Goal: Transaction & Acquisition: Obtain resource

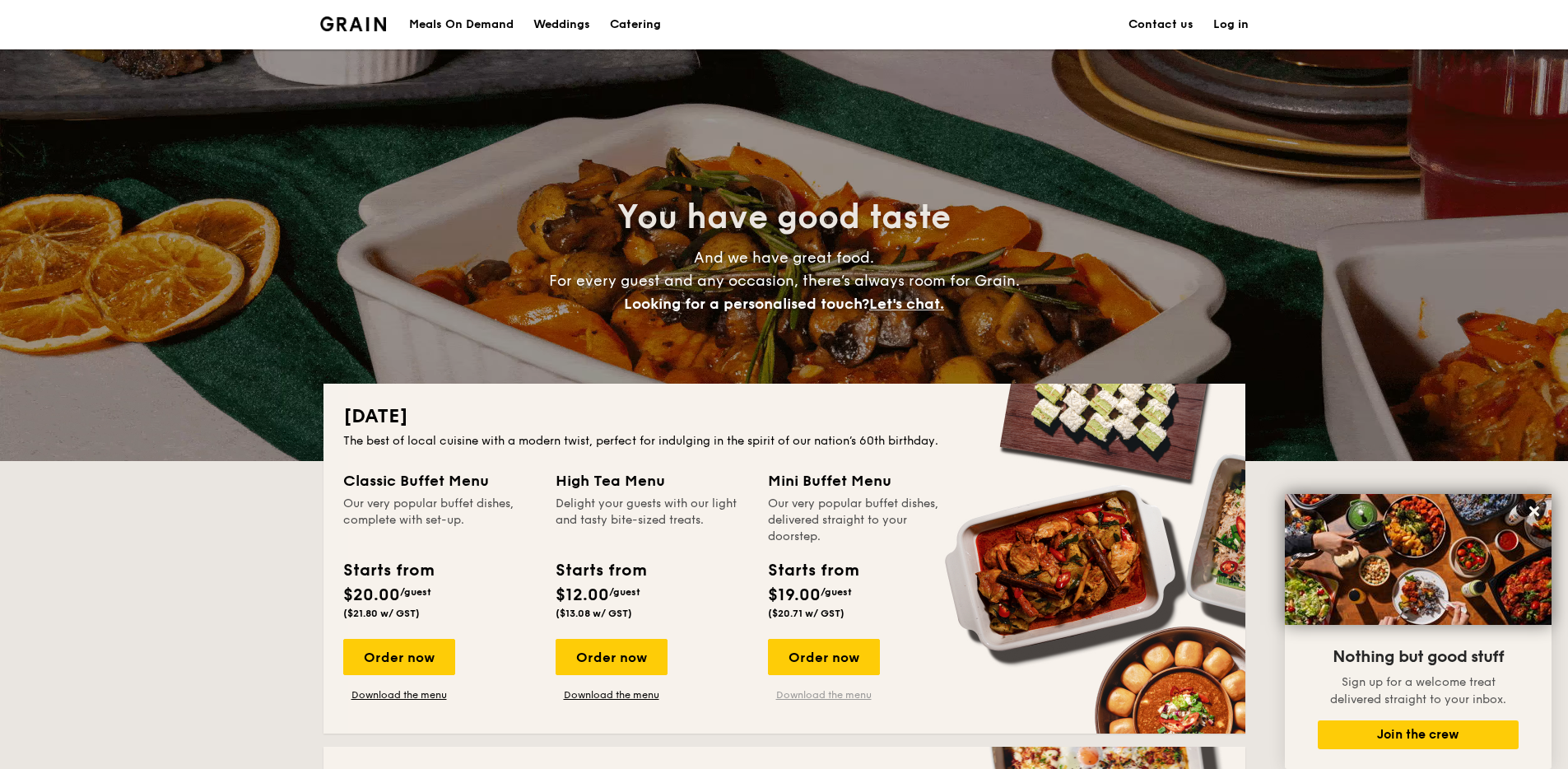
click at [818, 694] on link "Download the menu" at bounding box center [824, 694] width 112 height 13
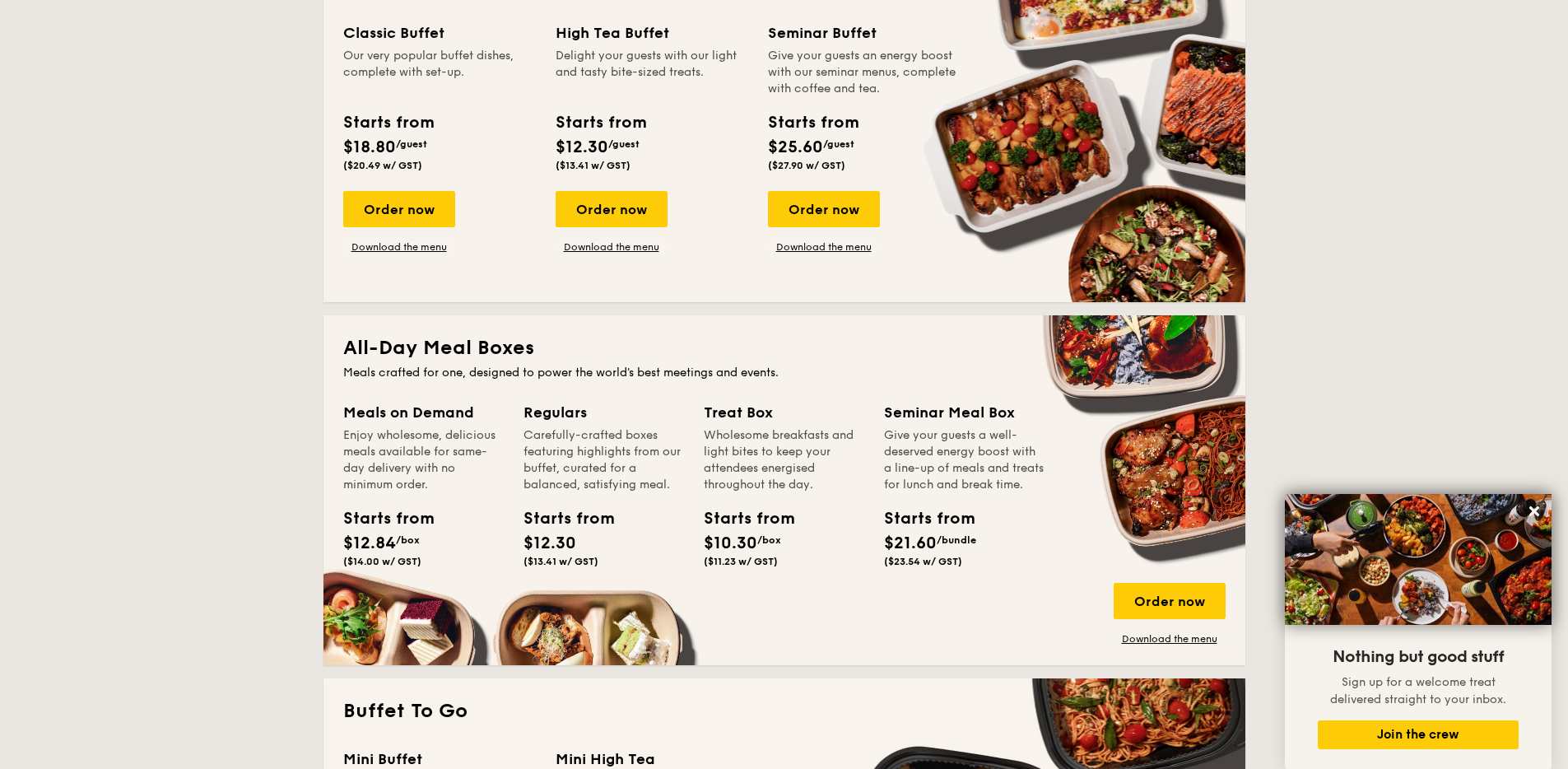
scroll to position [884, 0]
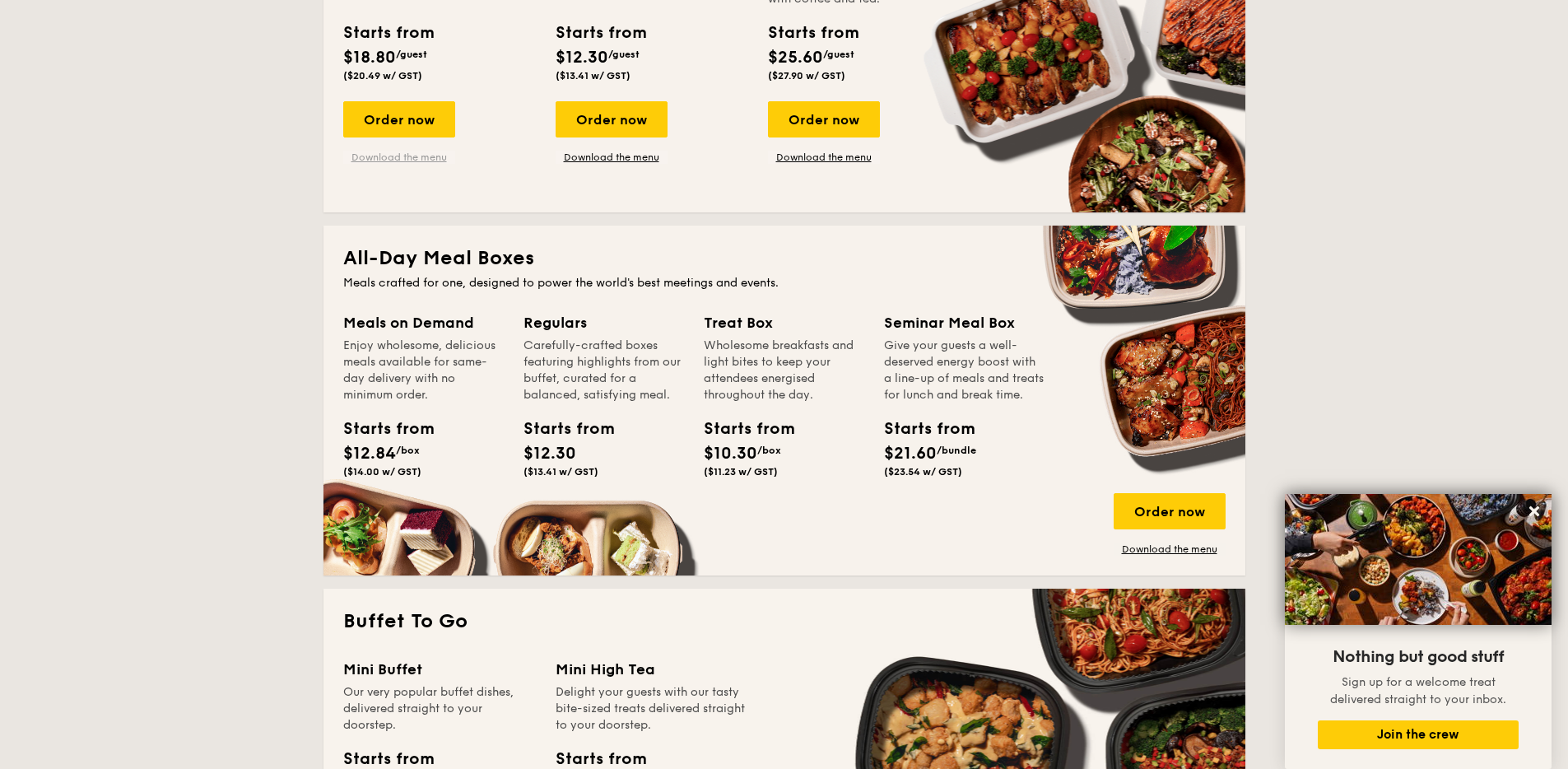
click at [424, 162] on link "Download the menu" at bounding box center [398, 157] width 112 height 13
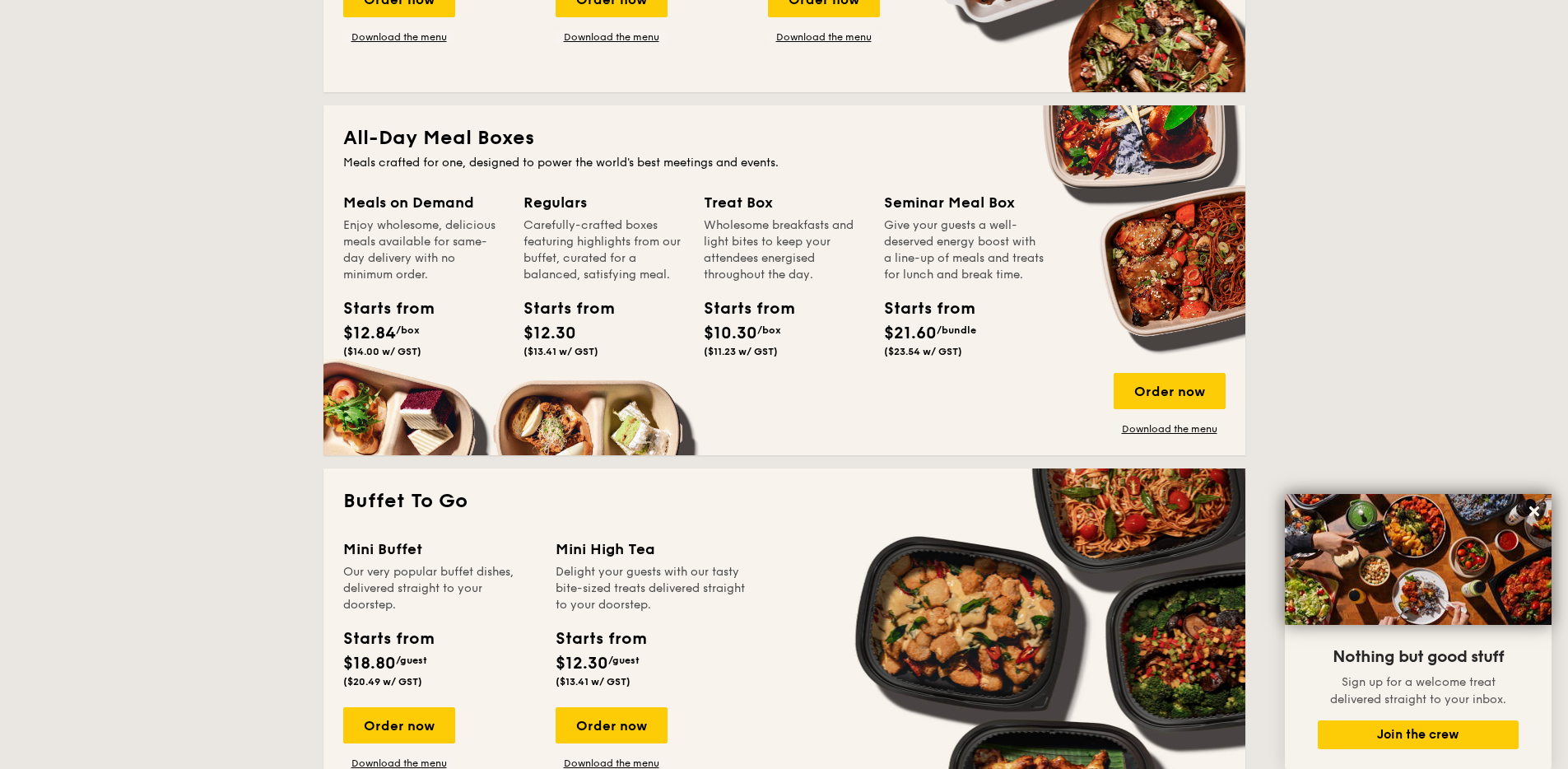
scroll to position [1032, 0]
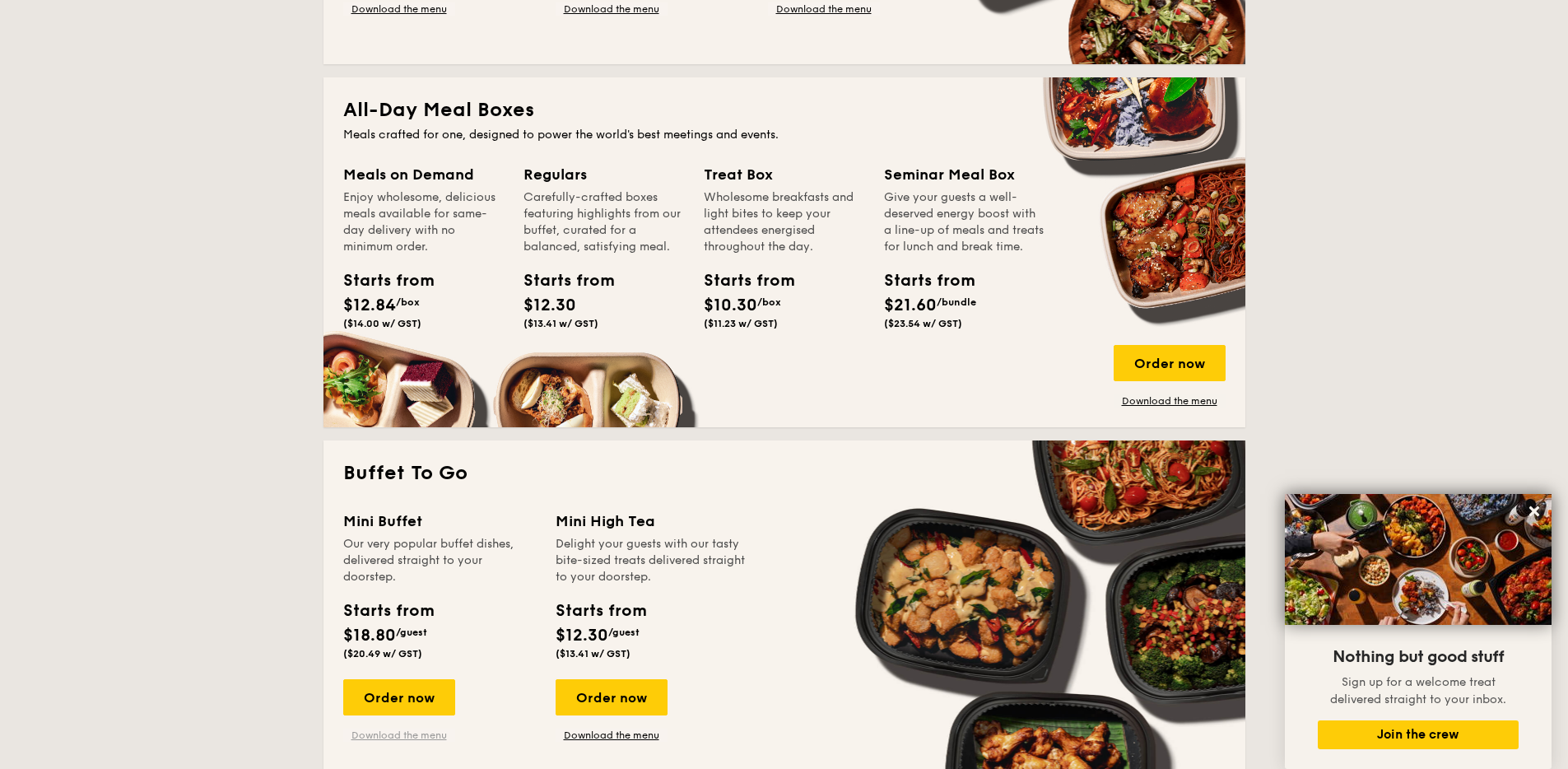
click at [387, 735] on link "Download the menu" at bounding box center [398, 734] width 112 height 13
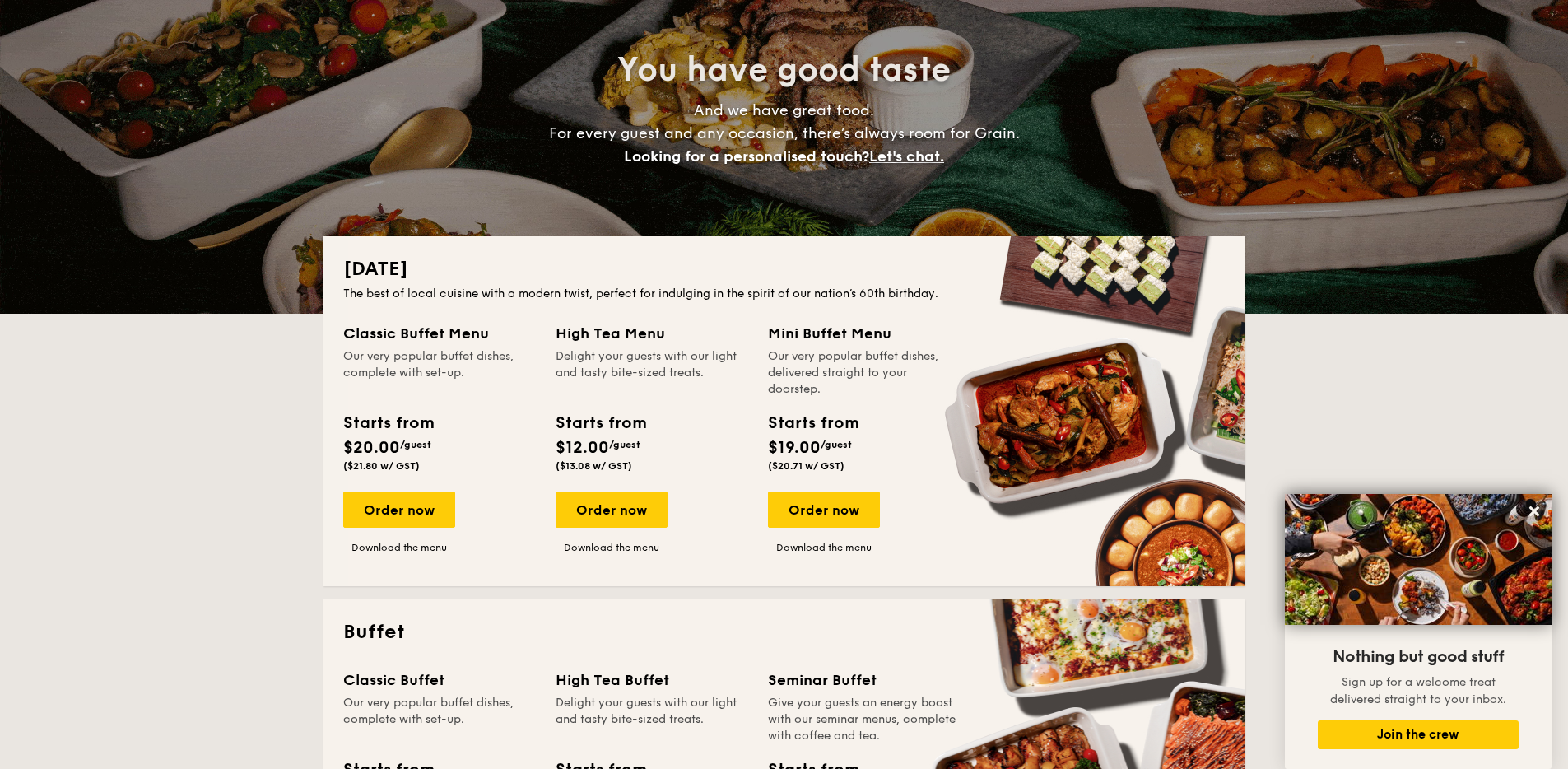
scroll to position [0, 0]
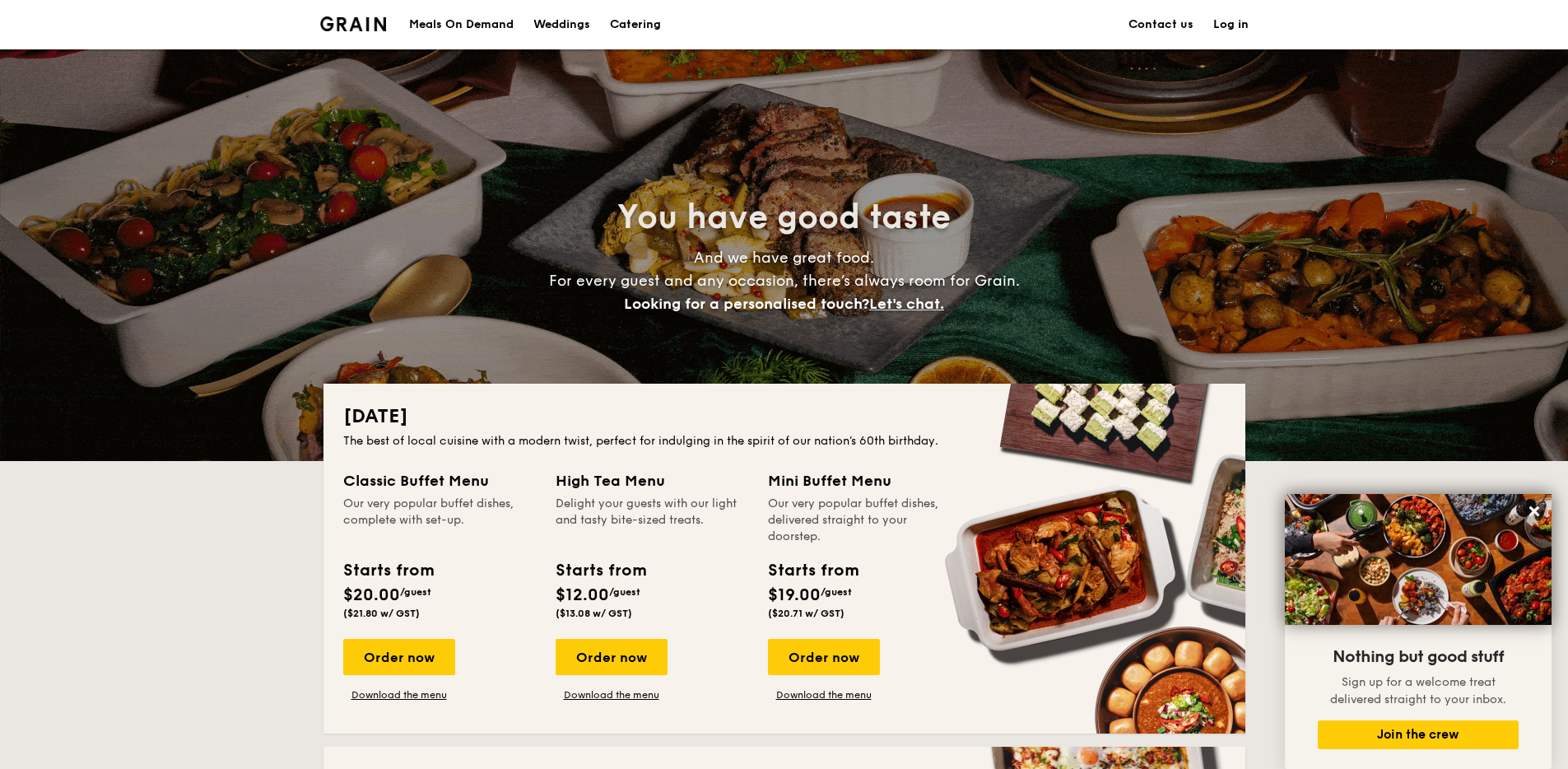
click at [631, 22] on h1 "Catering" at bounding box center [634, 25] width 51 height 50
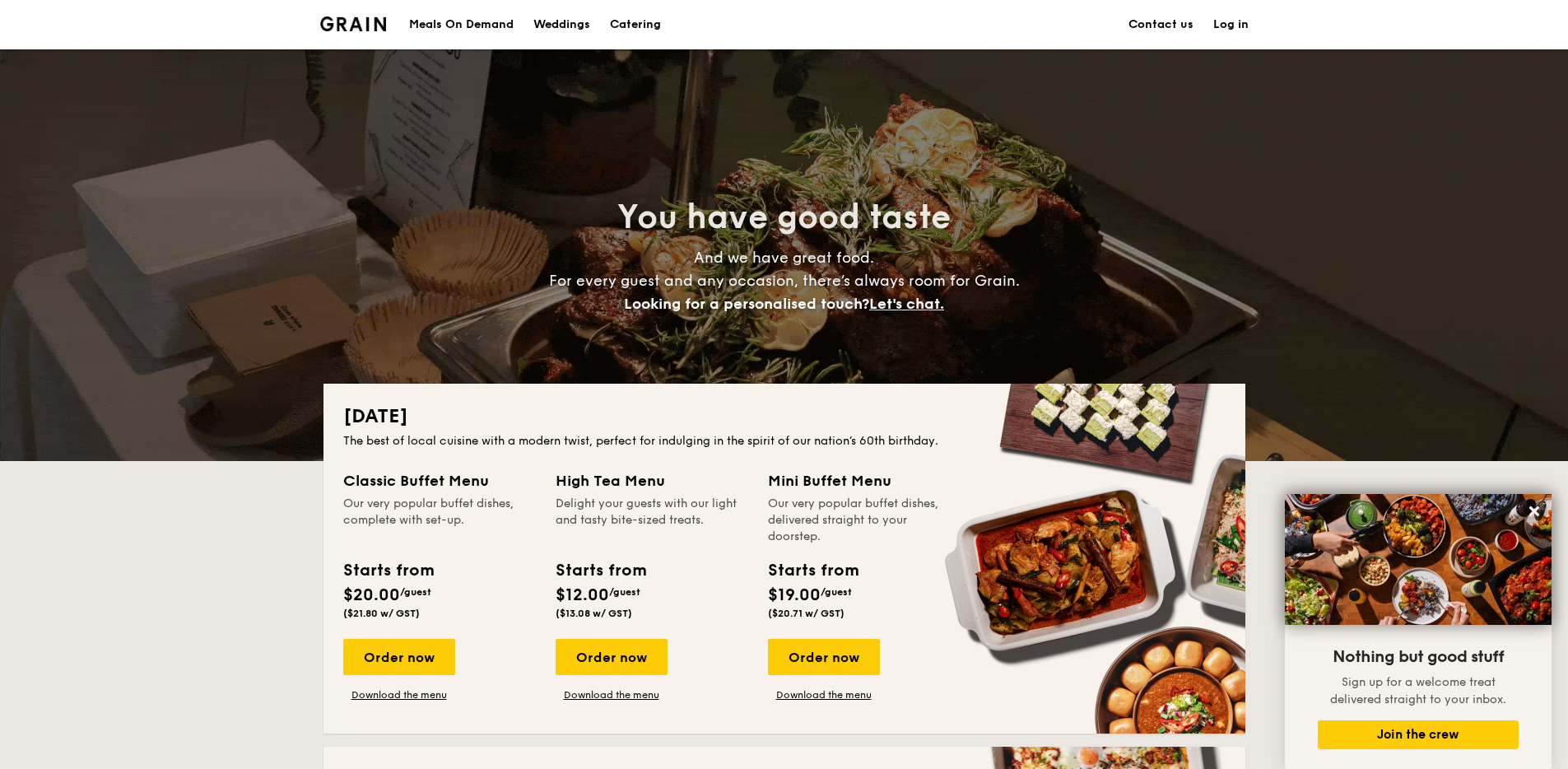
click at [478, 21] on div "Meals On Demand" at bounding box center [461, 25] width 104 height 50
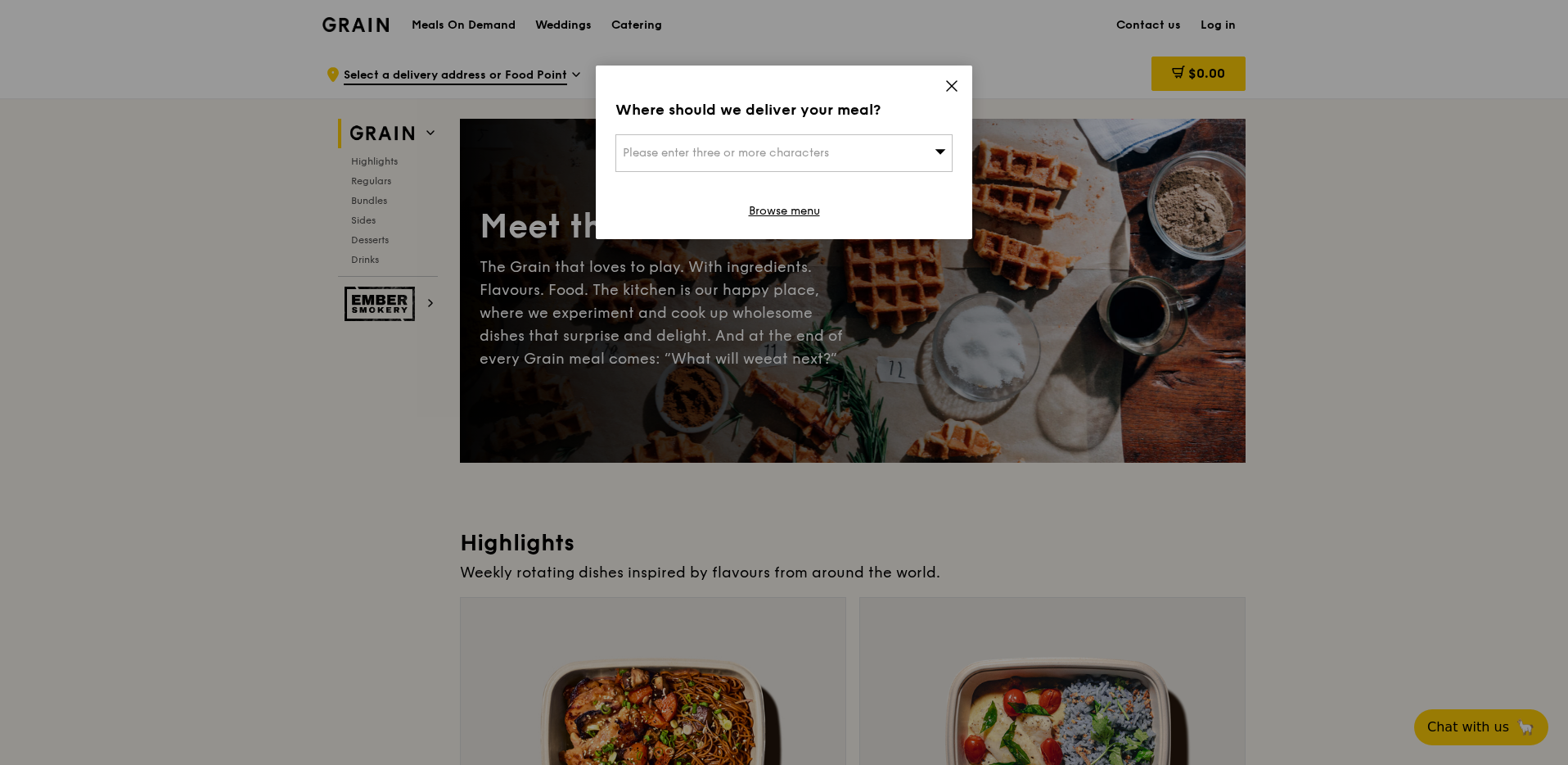
click at [955, 90] on icon at bounding box center [952, 86] width 10 height 10
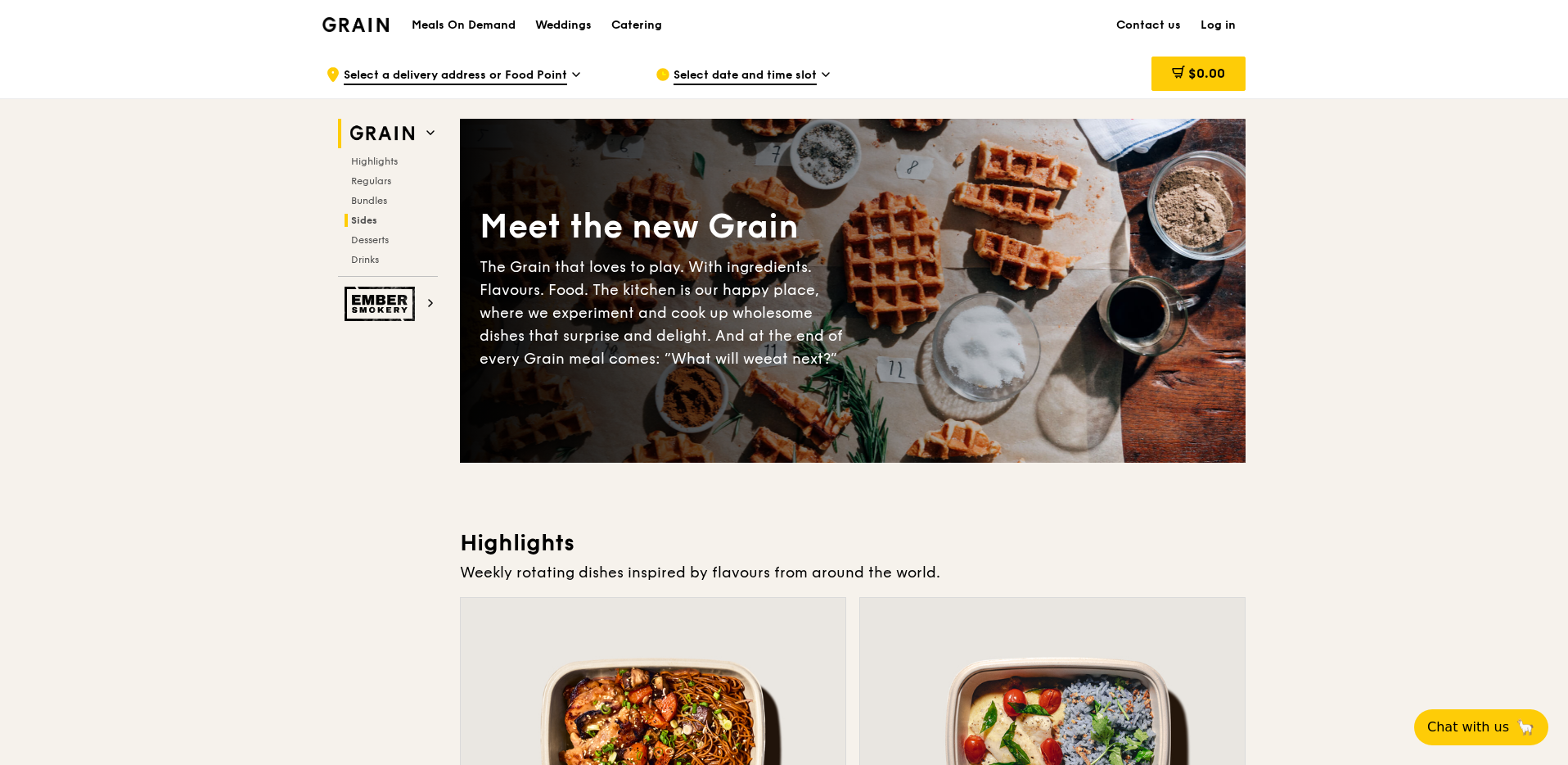
click at [370, 220] on span "Sides" at bounding box center [364, 221] width 27 height 12
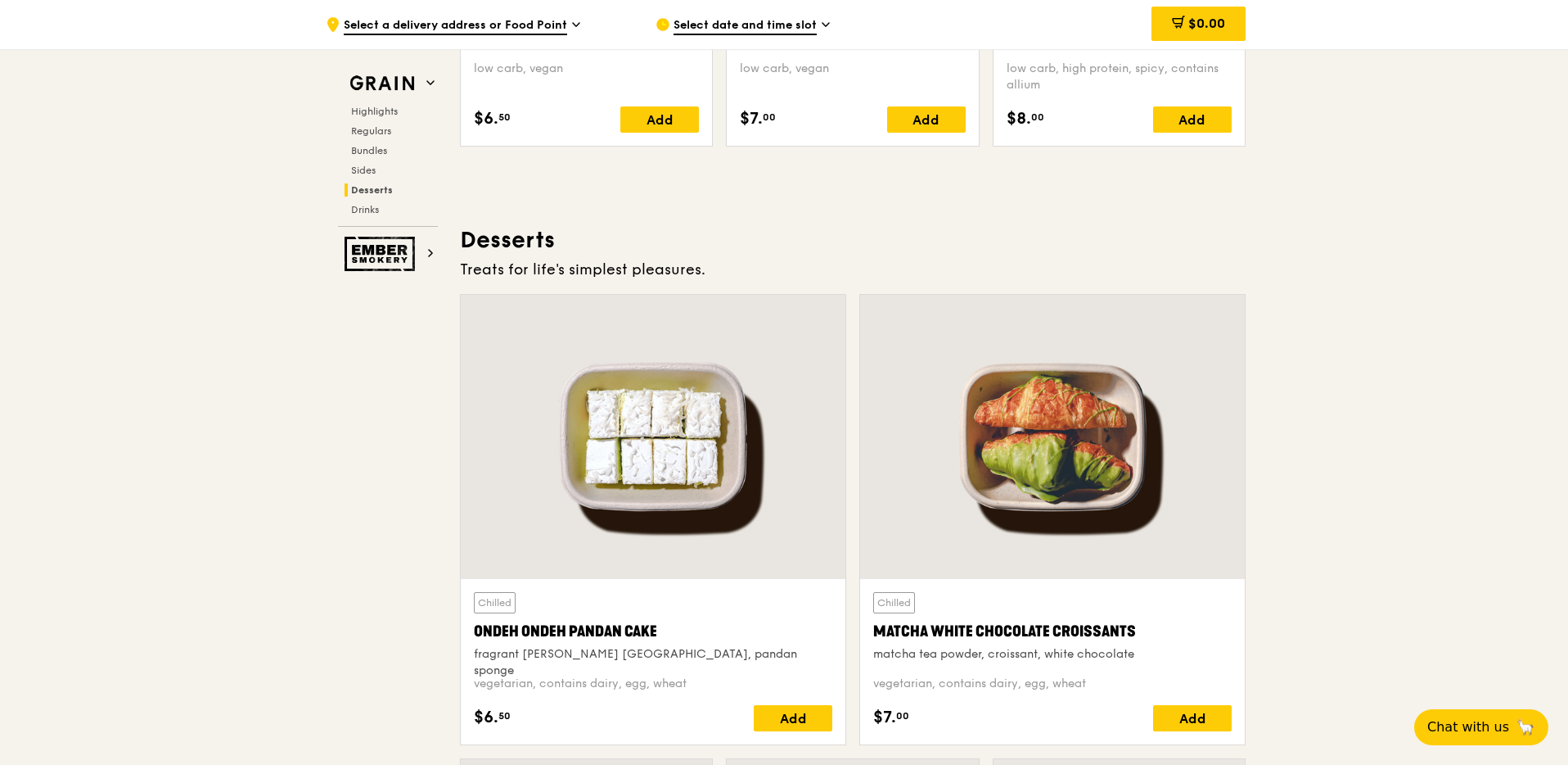
scroll to position [4698, 0]
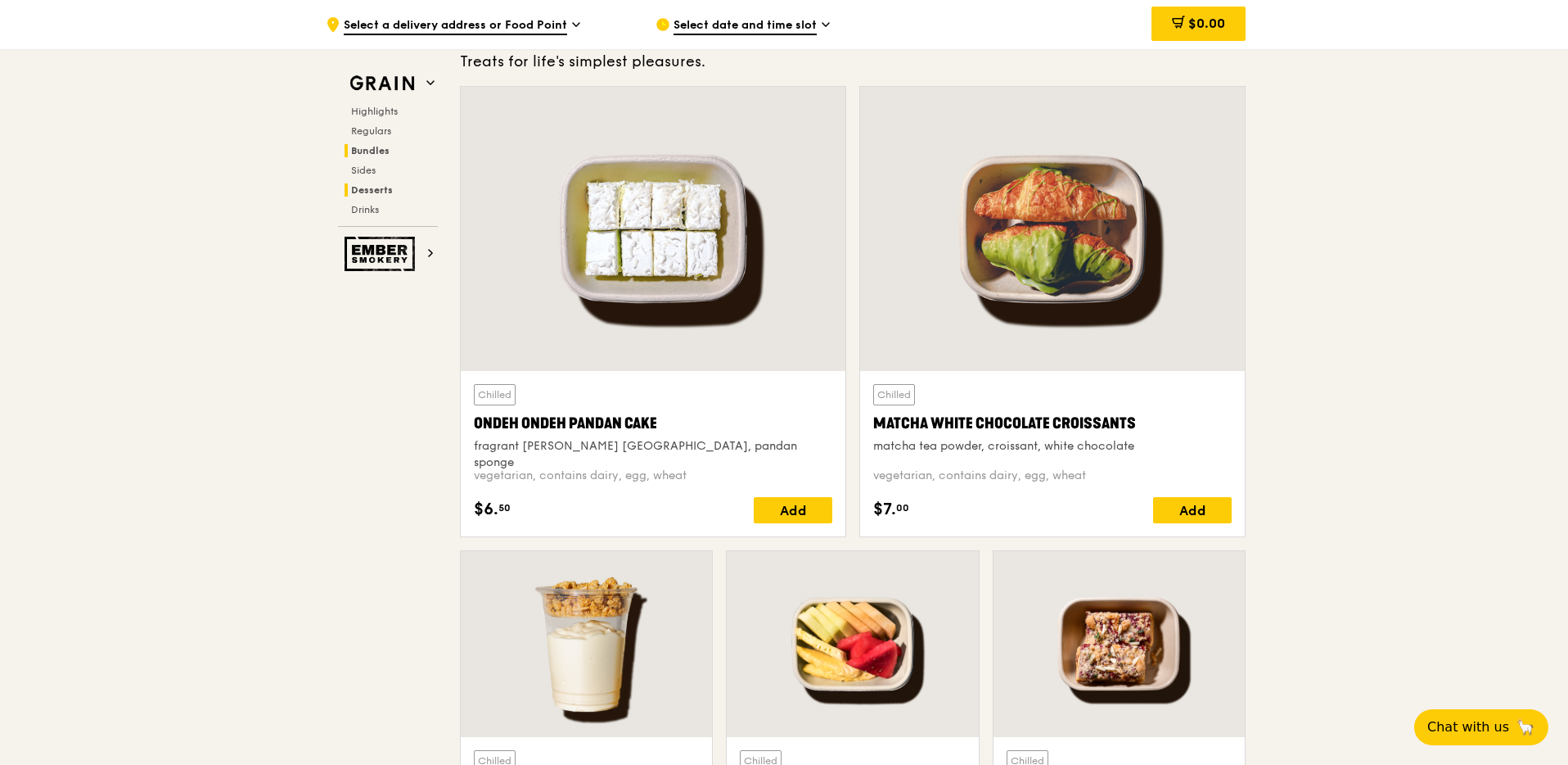
click at [368, 152] on span "Bundles" at bounding box center [370, 151] width 38 height 12
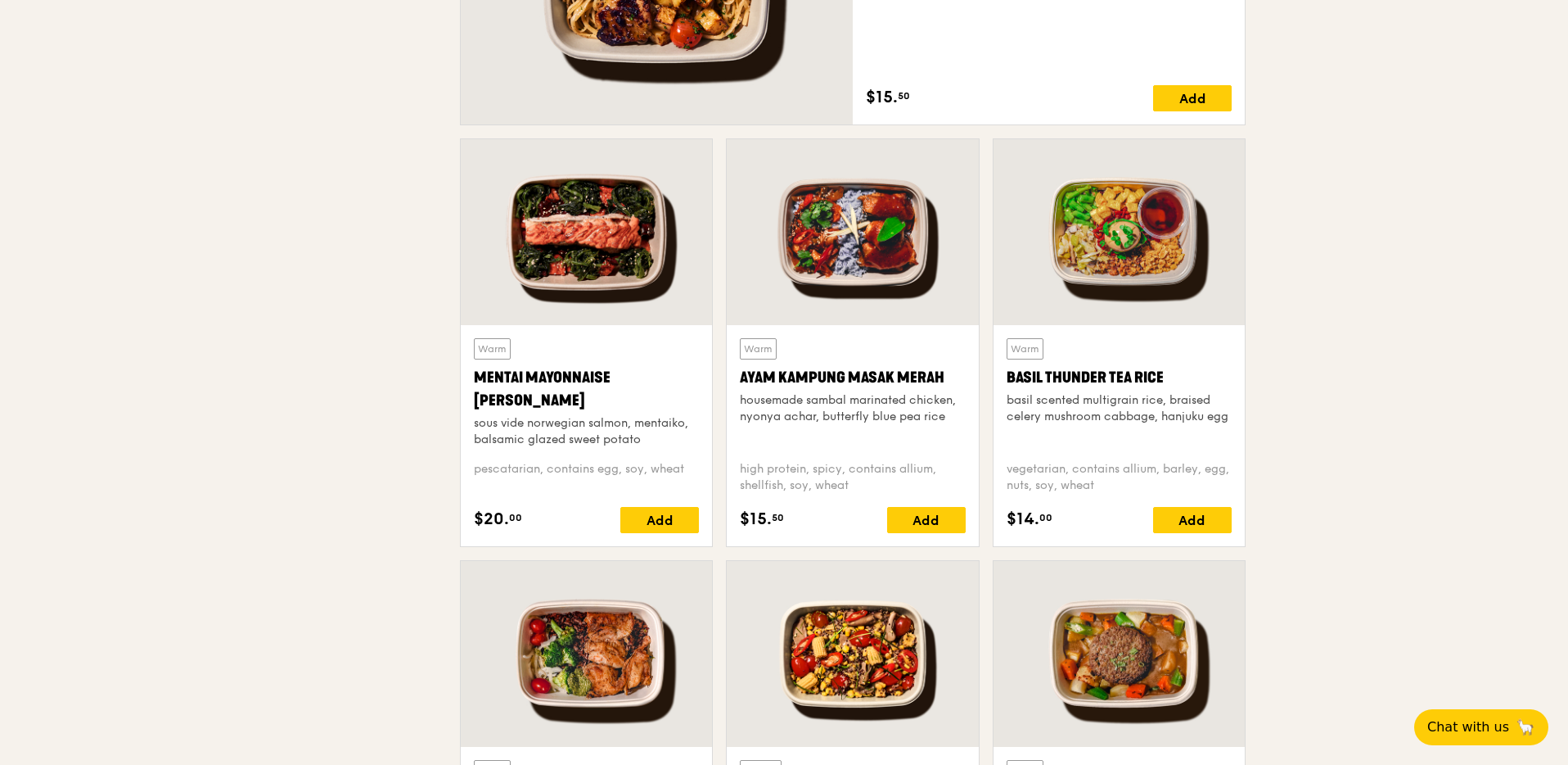
scroll to position [0, 0]
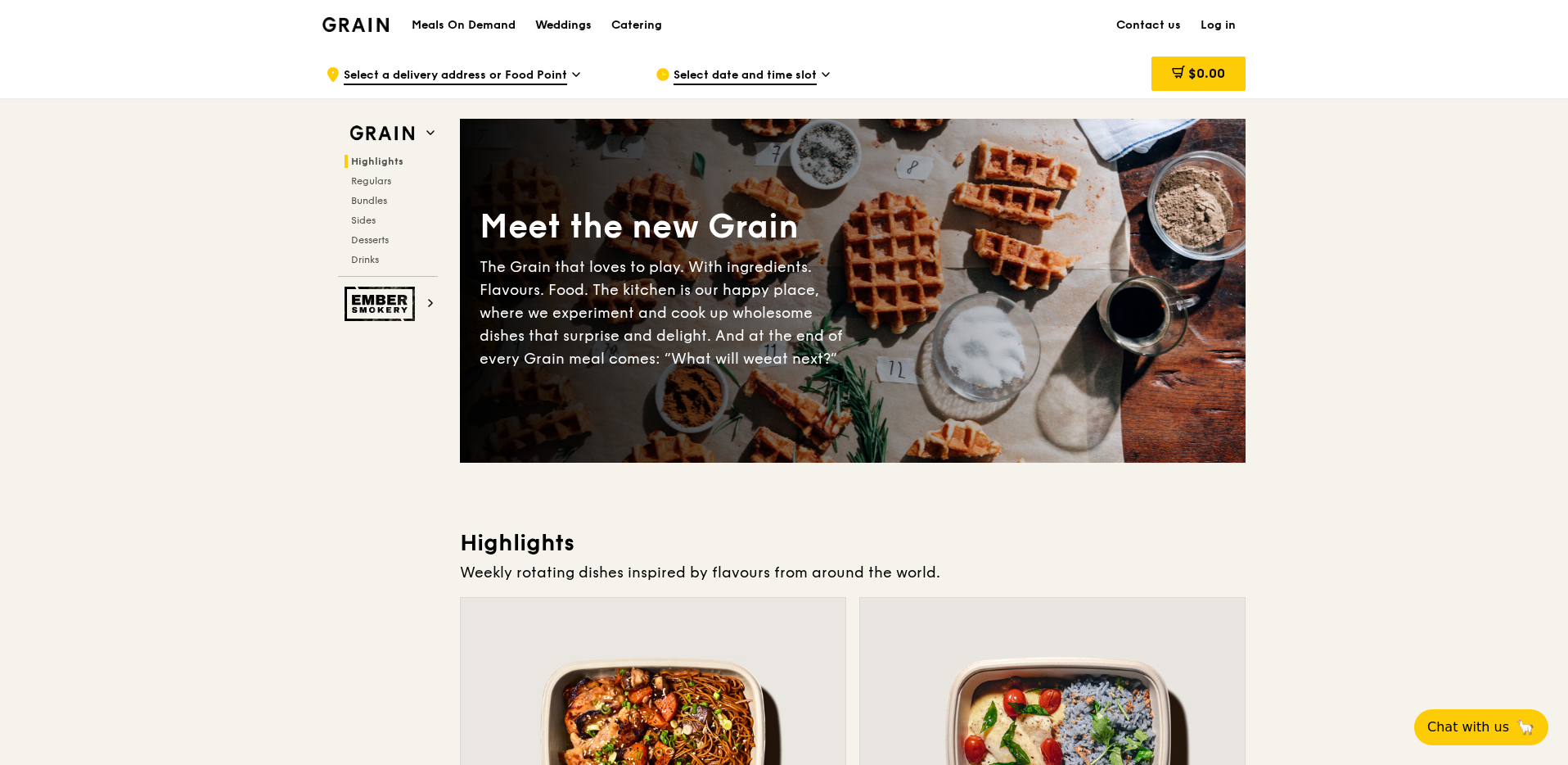
click at [573, 27] on div "Weddings" at bounding box center [563, 26] width 56 height 49
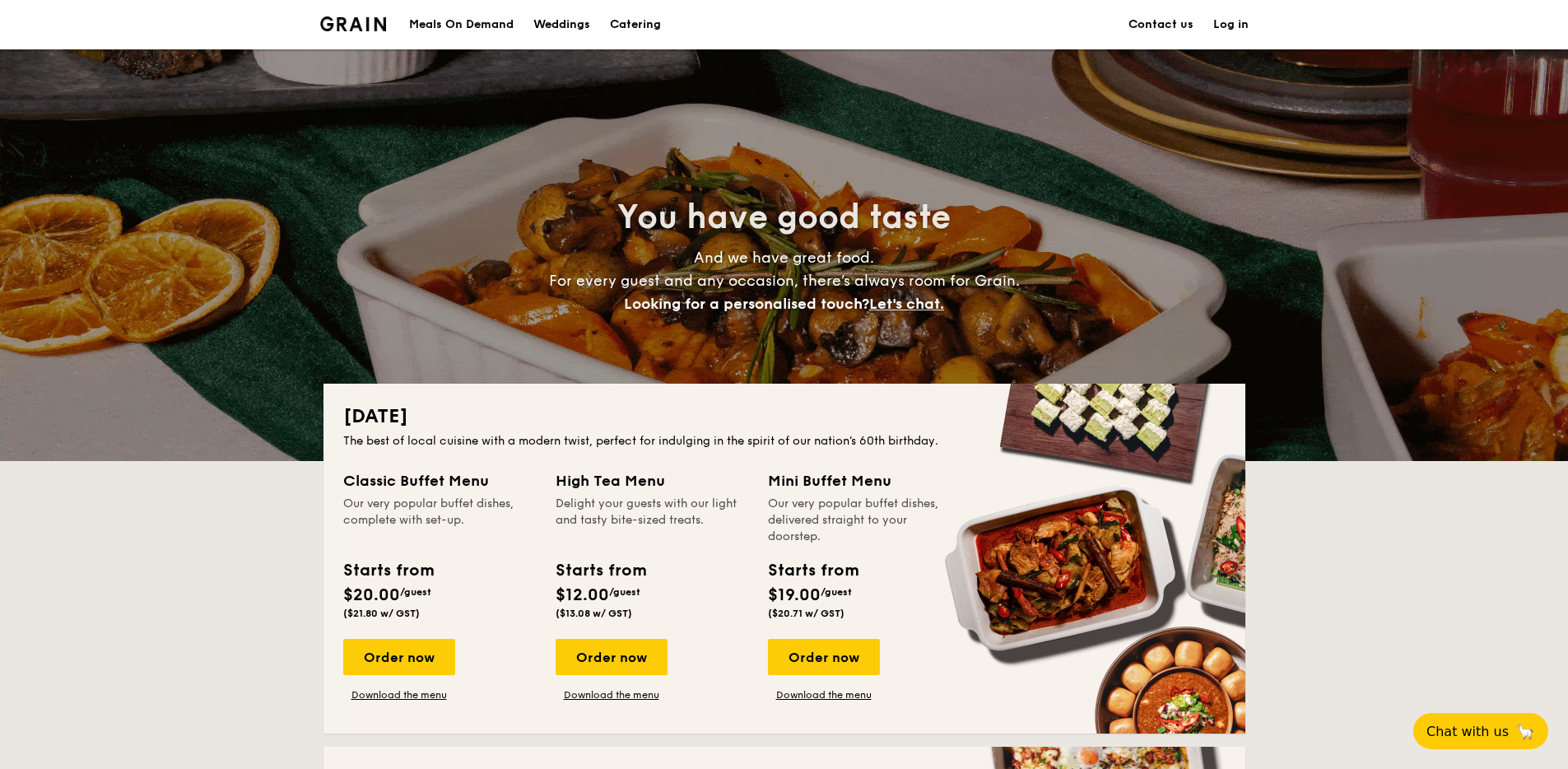
click at [432, 19] on div "Meals On Demand" at bounding box center [461, 25] width 104 height 50
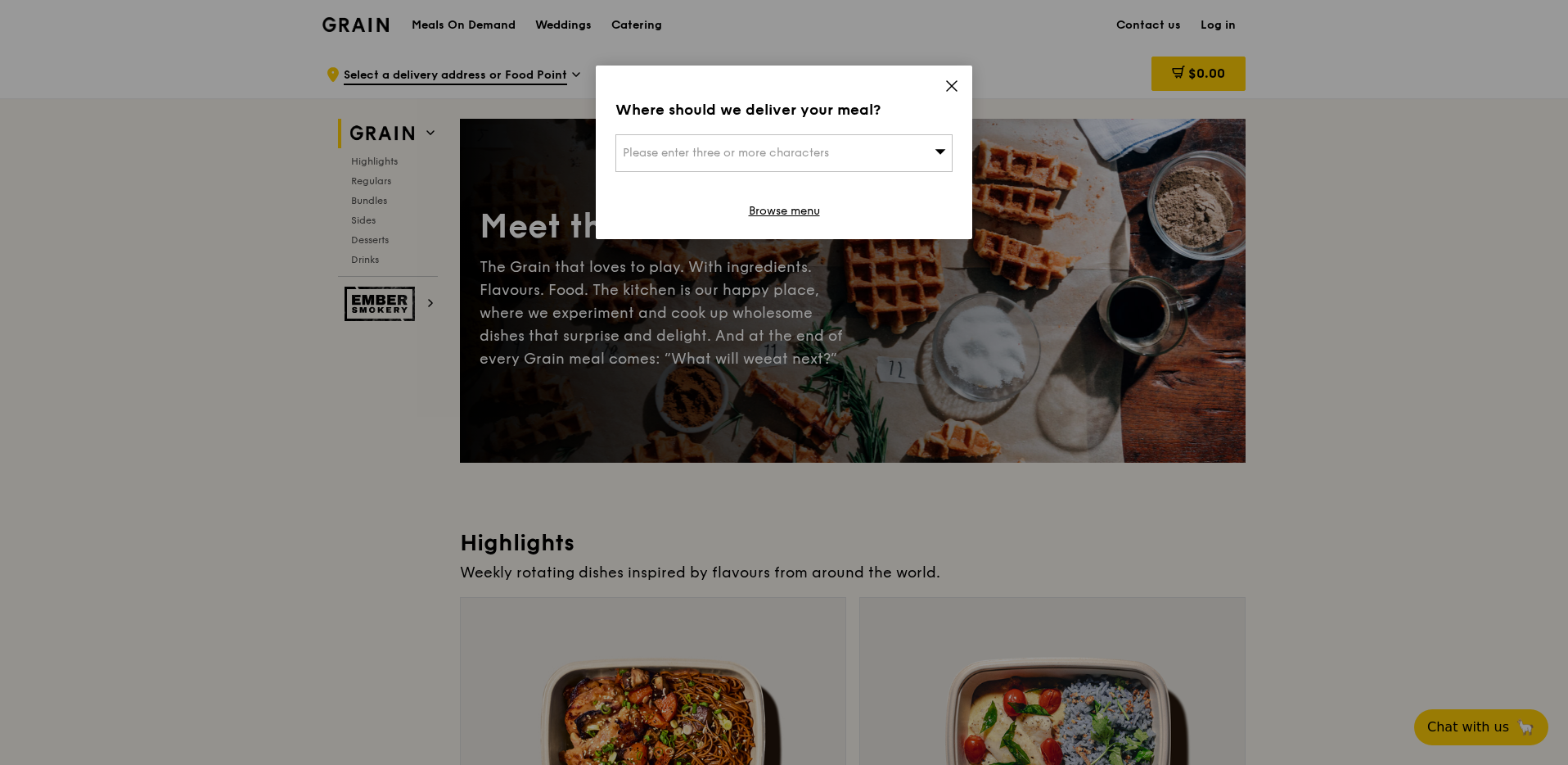
click at [953, 86] on icon at bounding box center [951, 86] width 15 height 15
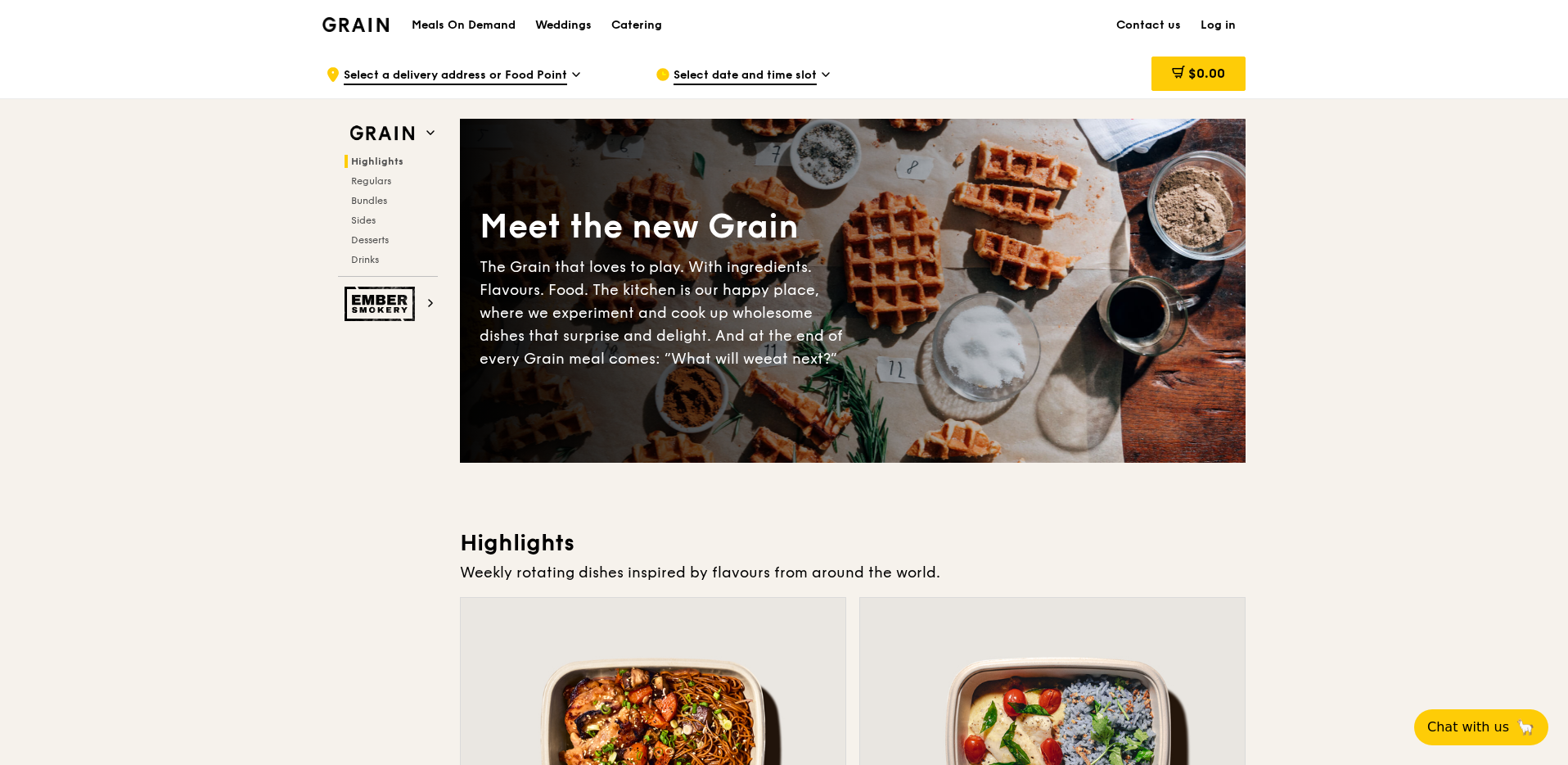
click at [437, 27] on h1 "Meals On Demand" at bounding box center [463, 25] width 103 height 17
click at [620, 32] on div "Catering" at bounding box center [636, 26] width 50 height 49
click at [629, 33] on div "Catering" at bounding box center [636, 26] width 50 height 49
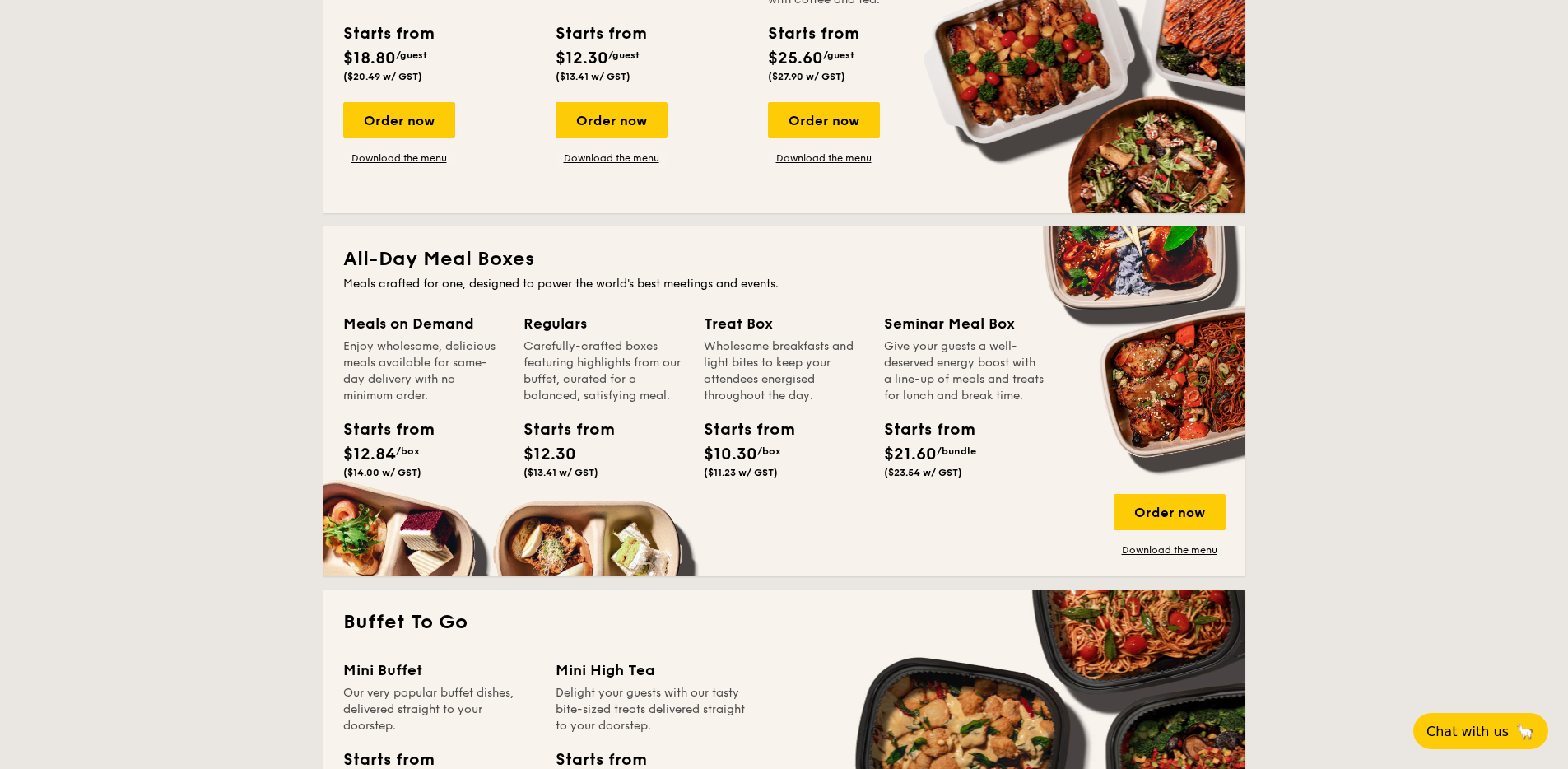
scroll to position [900, 0]
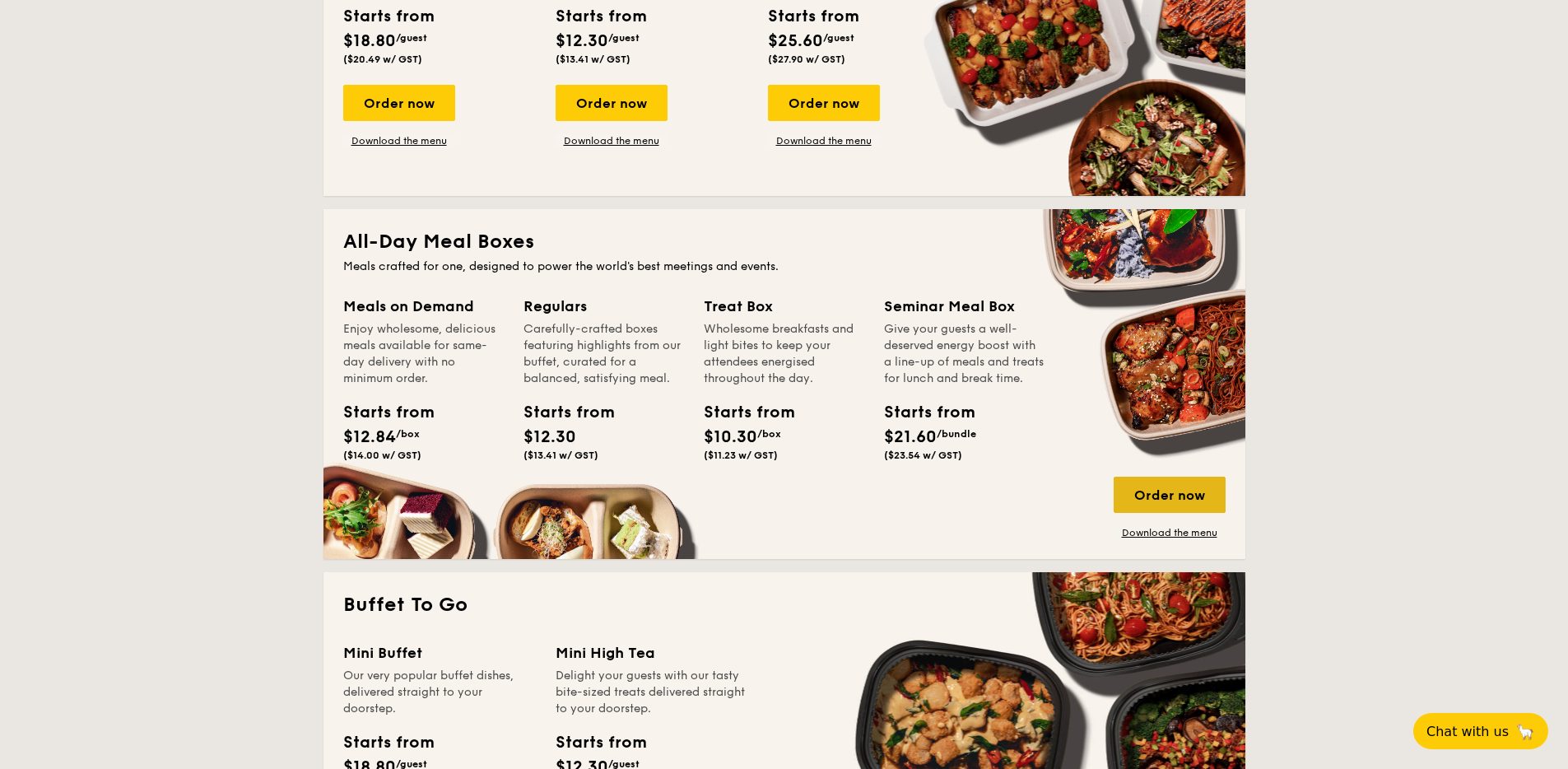
click at [1188, 494] on div "Order now" at bounding box center [1169, 494] width 112 height 37
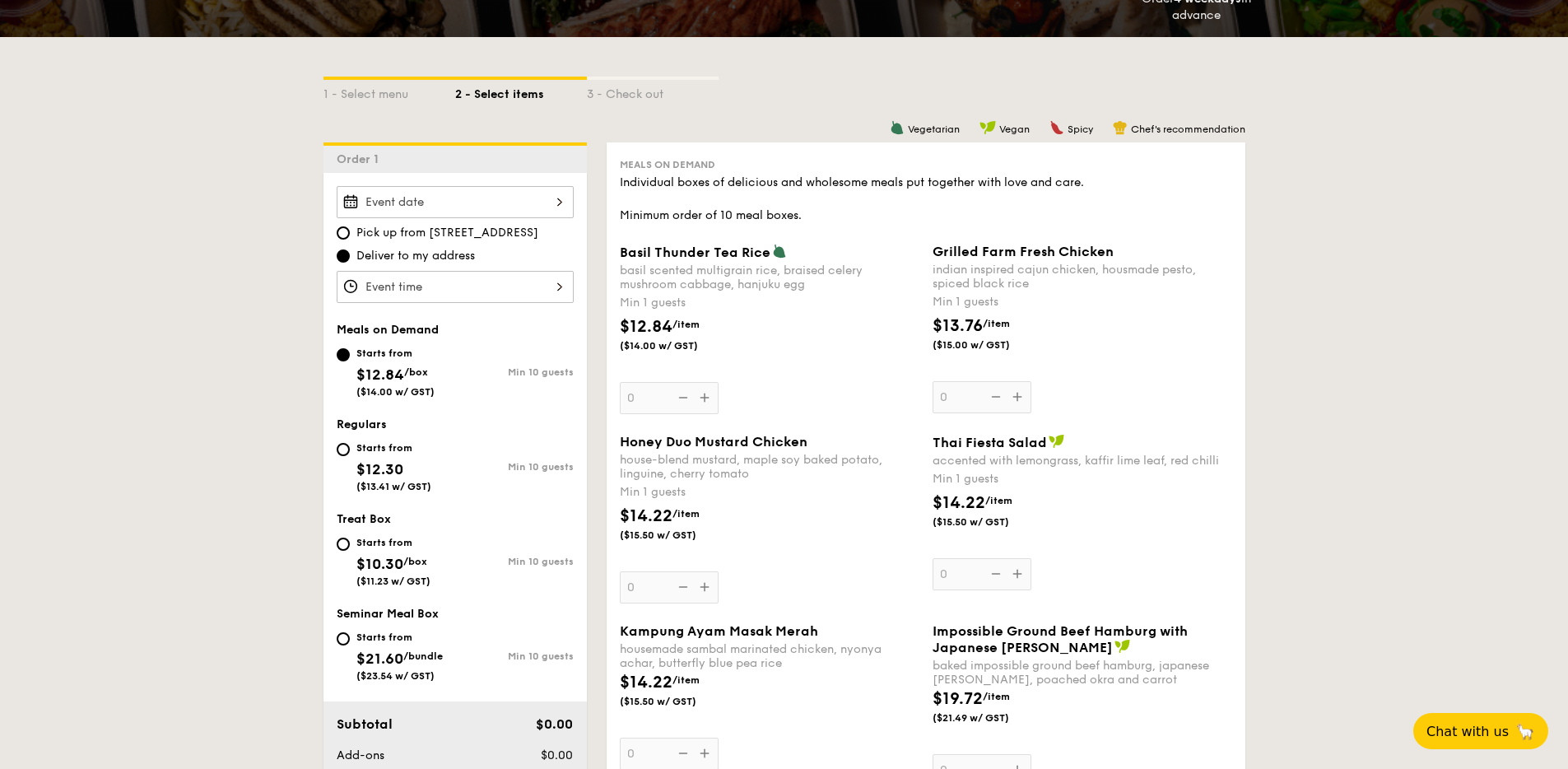
scroll to position [439, 0]
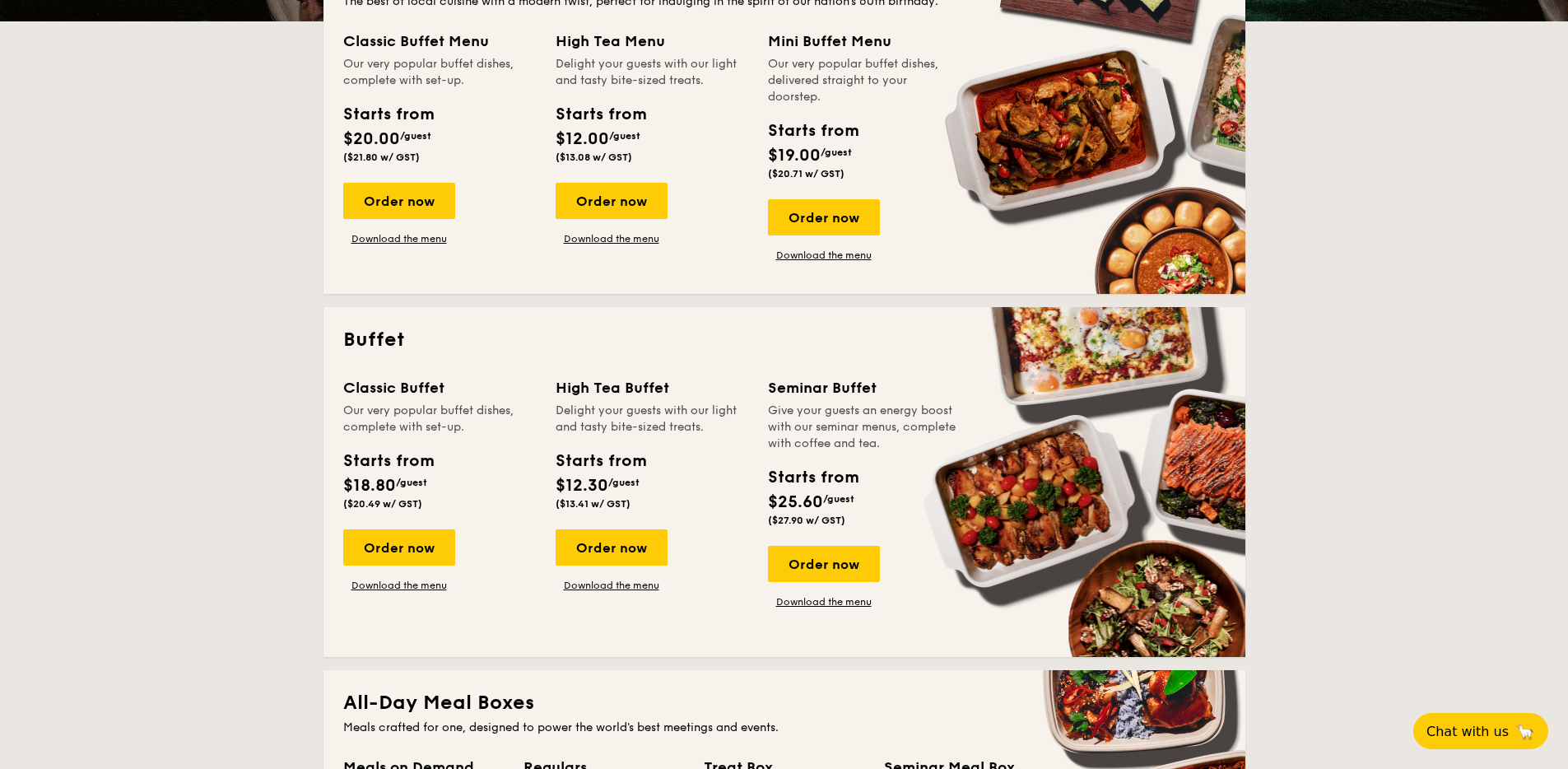
scroll to position [2699, 0]
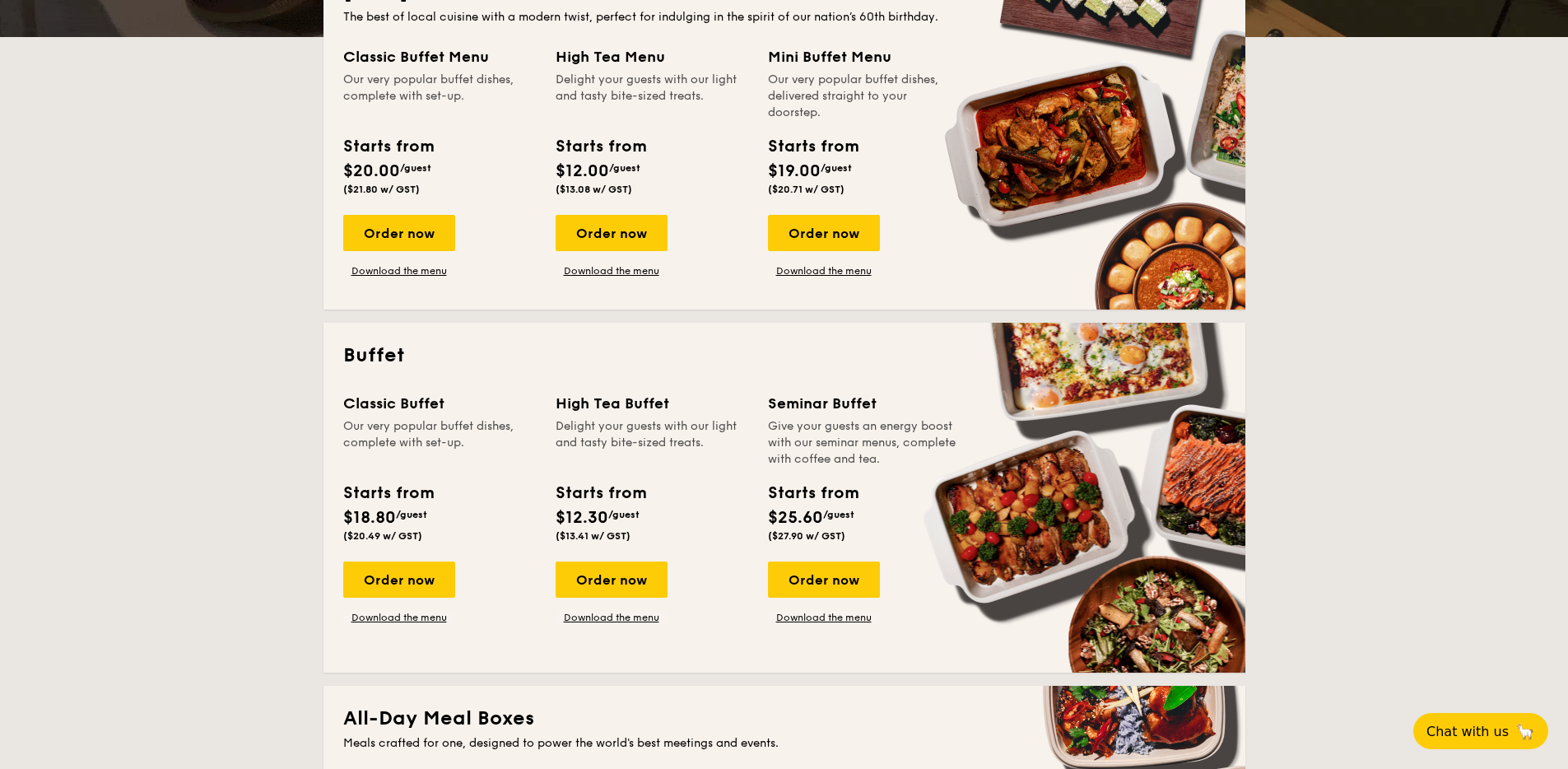
scroll to position [1013, 0]
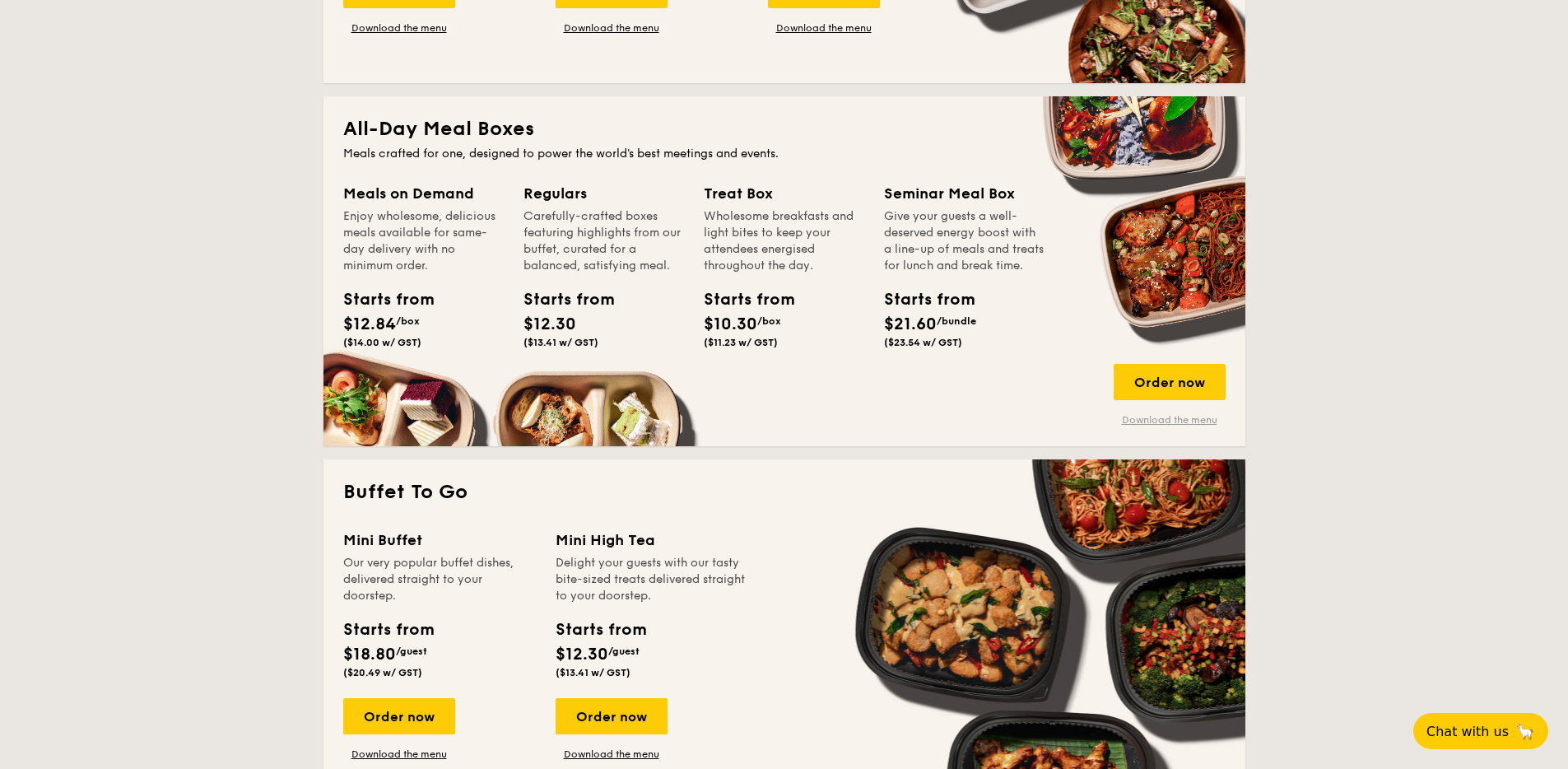
click at [1171, 419] on link "Download the menu" at bounding box center [1169, 419] width 112 height 13
